Goal: Task Accomplishment & Management: Manage account settings

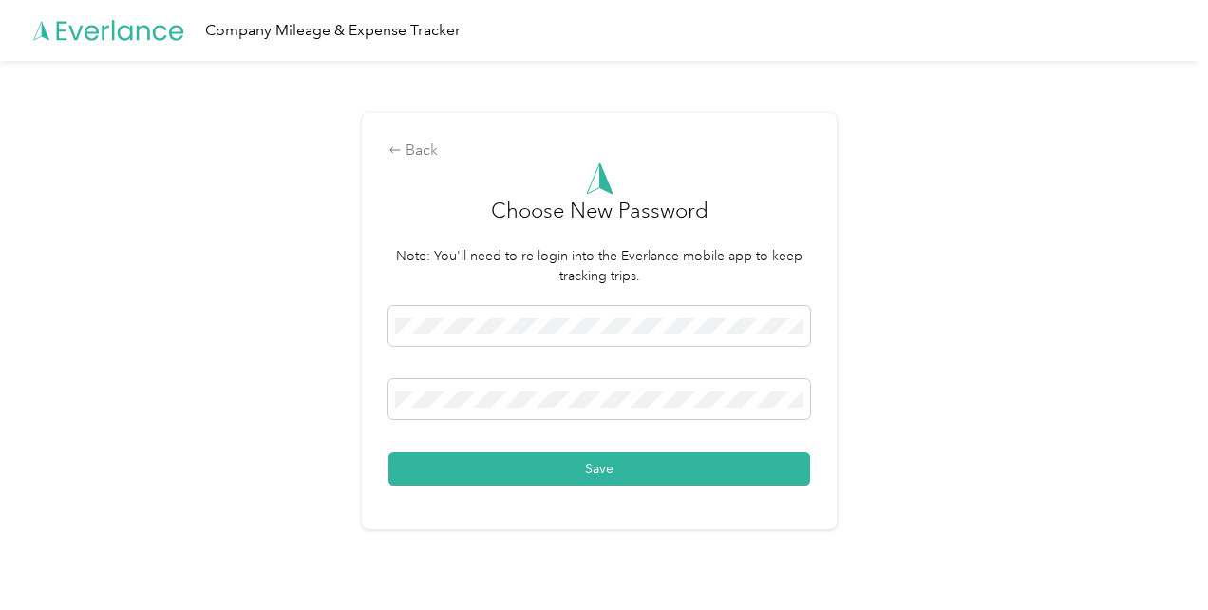
click at [936, 350] on div "Back Choose New Password Note: You'll need to re-login into the Everlance mobil…" at bounding box center [599, 329] width 1198 height 536
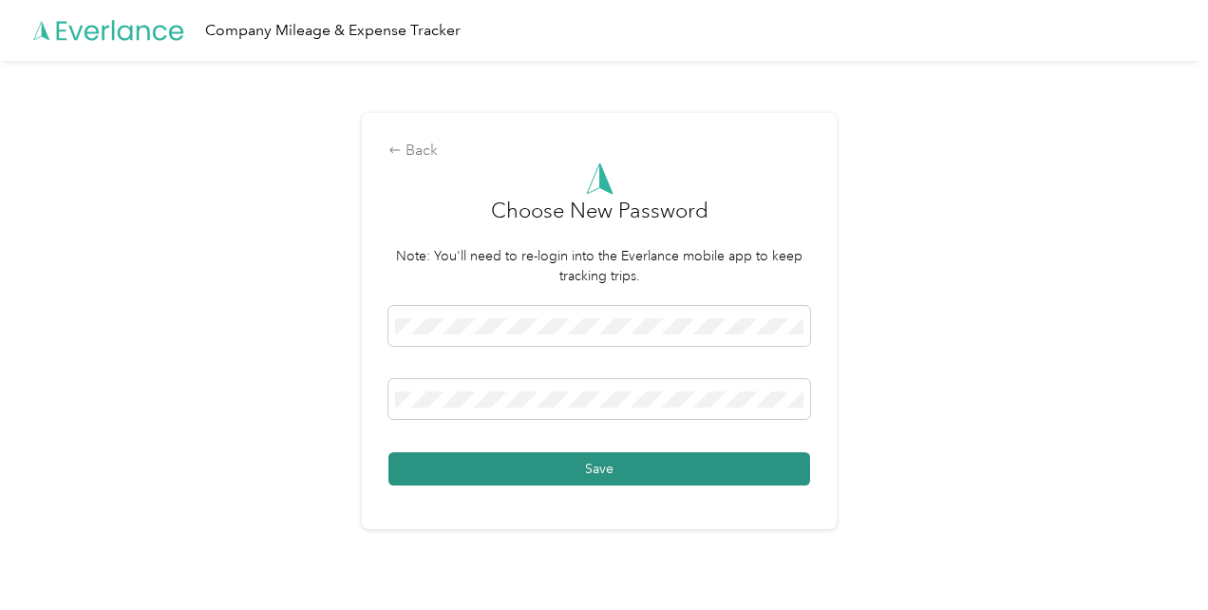
click at [629, 465] on button "Save" at bounding box center [599, 468] width 422 height 33
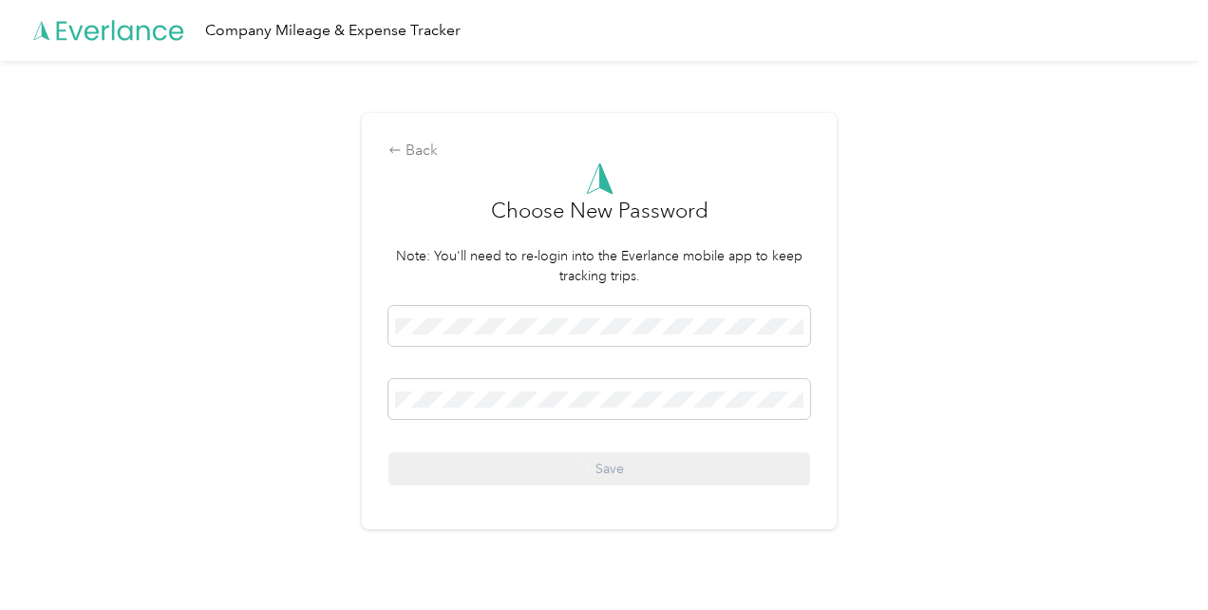
click at [602, 472] on div "Save" at bounding box center [599, 395] width 422 height 179
click at [613, 467] on div "Save" at bounding box center [599, 395] width 422 height 179
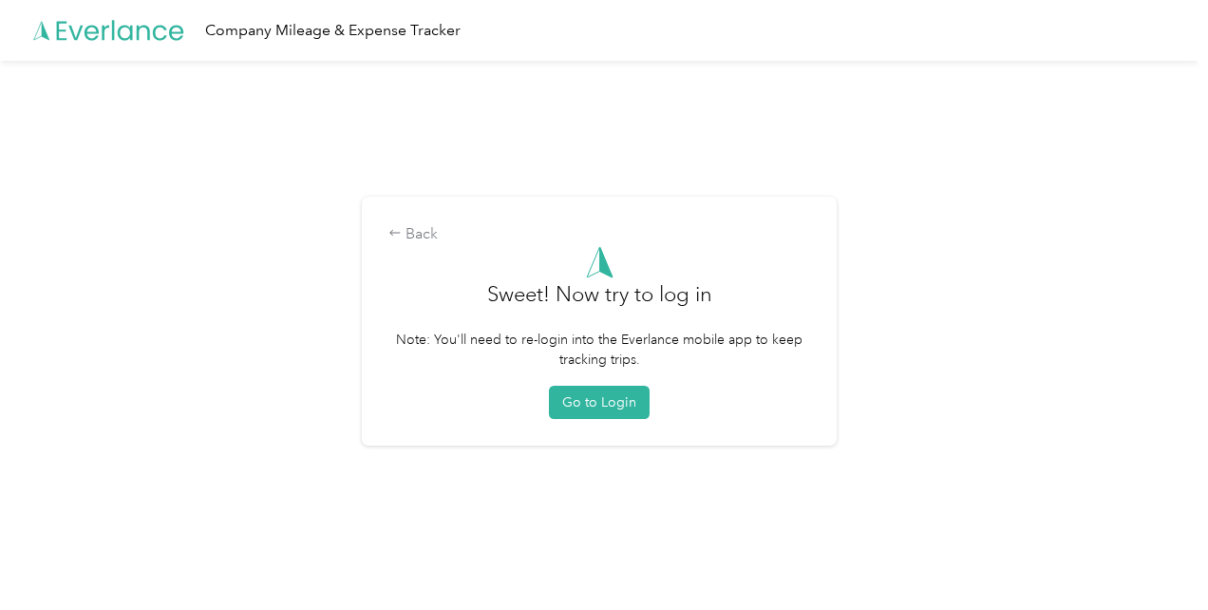
click at [613, 467] on div "Back Sweet! Now try to log in Note: You'll need to re-login into the Everlance …" at bounding box center [599, 329] width 1198 height 536
click at [625, 402] on button "Go to Login" at bounding box center [599, 401] width 101 height 33
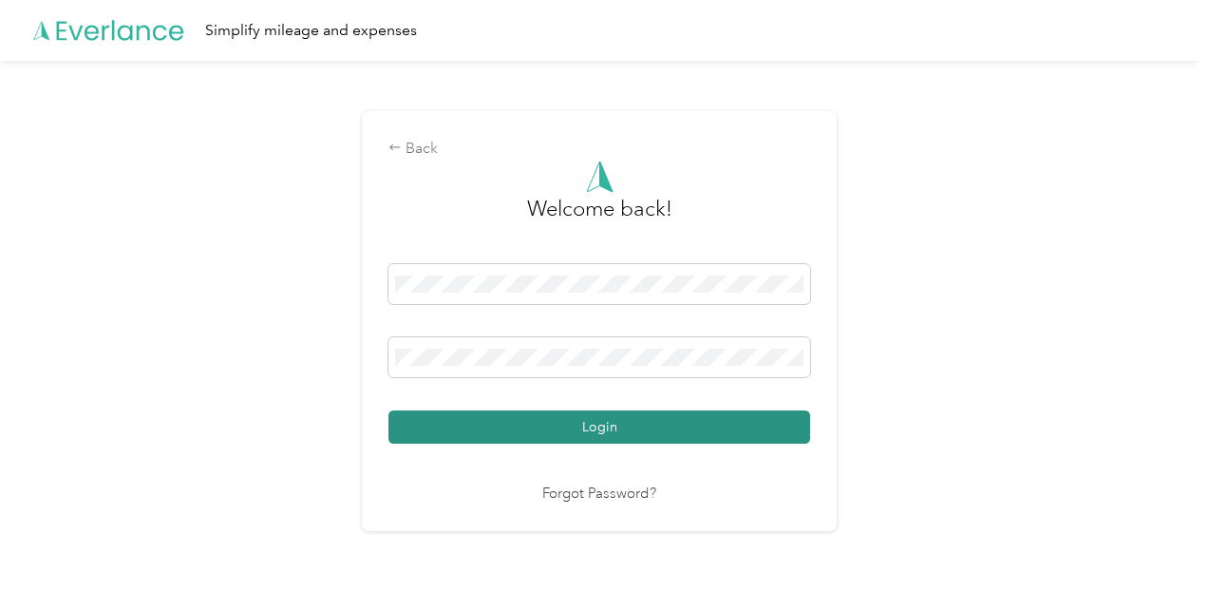
click at [573, 436] on button "Login" at bounding box center [599, 426] width 422 height 33
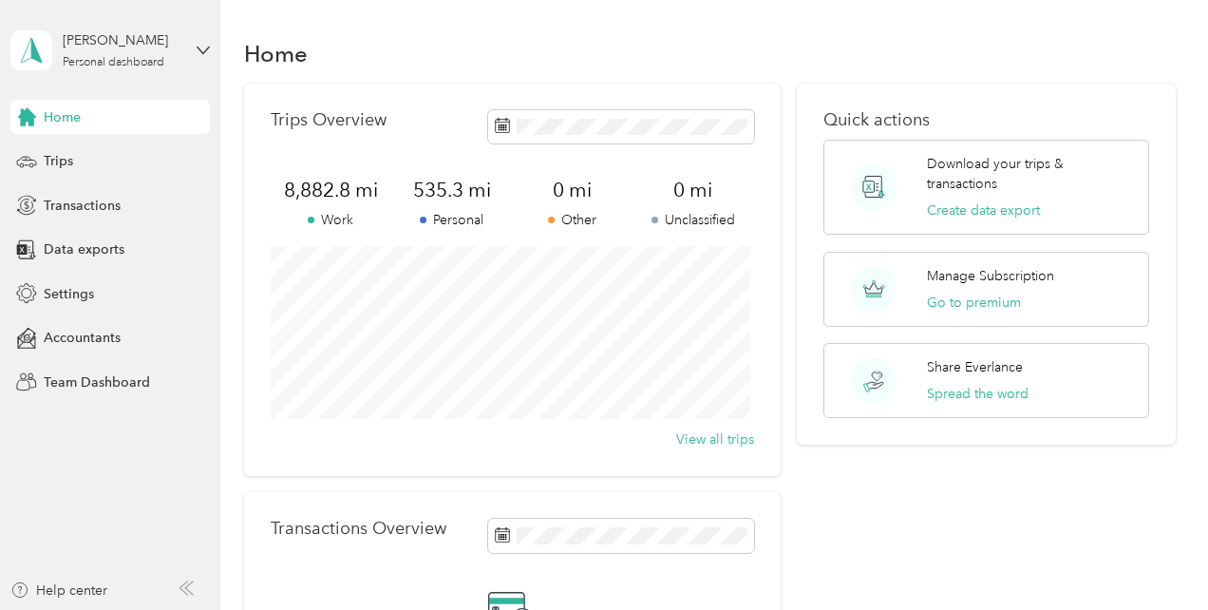
click at [513, 34] on div "Home" at bounding box center [709, 53] width 931 height 40
